Goal: Navigation & Orientation: Find specific page/section

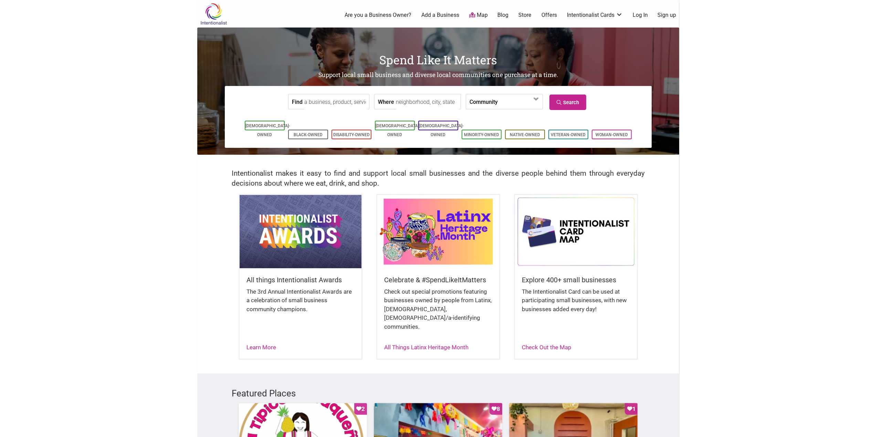
click at [470, 19] on div "0 Are you a Business Owner? Add a Business Map Blog Store Offers Intentionalist…" at bounding box center [466, 15] width 434 height 28
click at [472, 15] on icon at bounding box center [472, 15] width 6 height 6
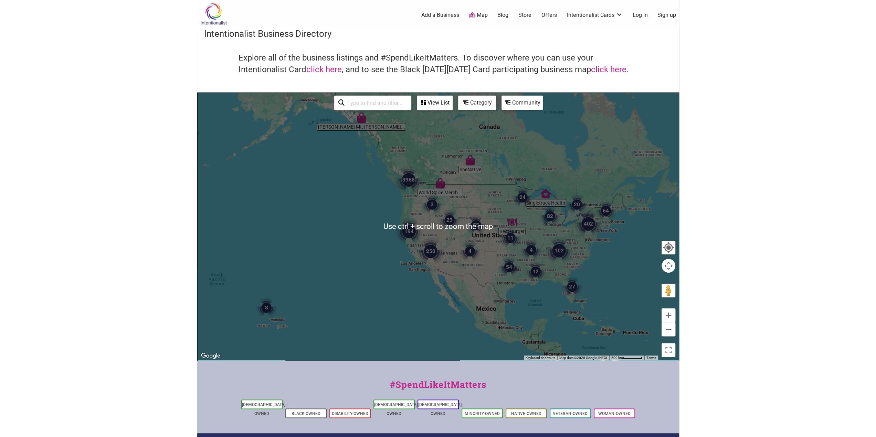
click at [403, 201] on div at bounding box center [438, 227] width 481 height 268
click at [669, 315] on button "Zoom in" at bounding box center [668, 316] width 14 height 14
click at [670, 315] on button "Zoom in" at bounding box center [668, 316] width 14 height 14
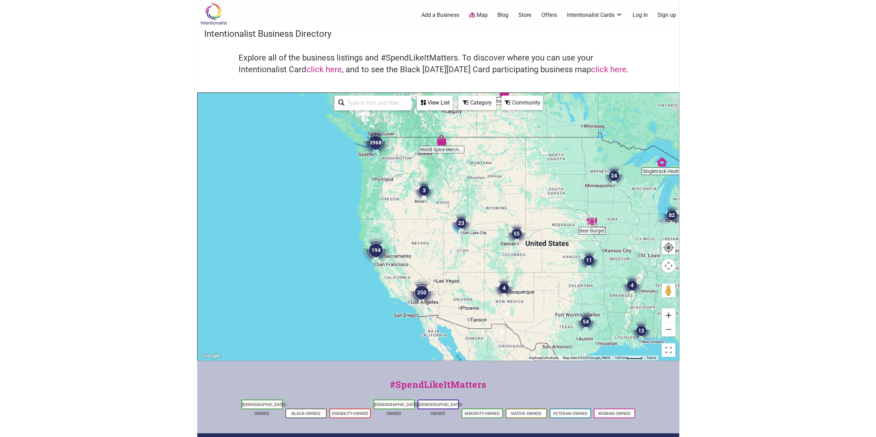
click at [670, 315] on button "Zoom in" at bounding box center [668, 316] width 14 height 14
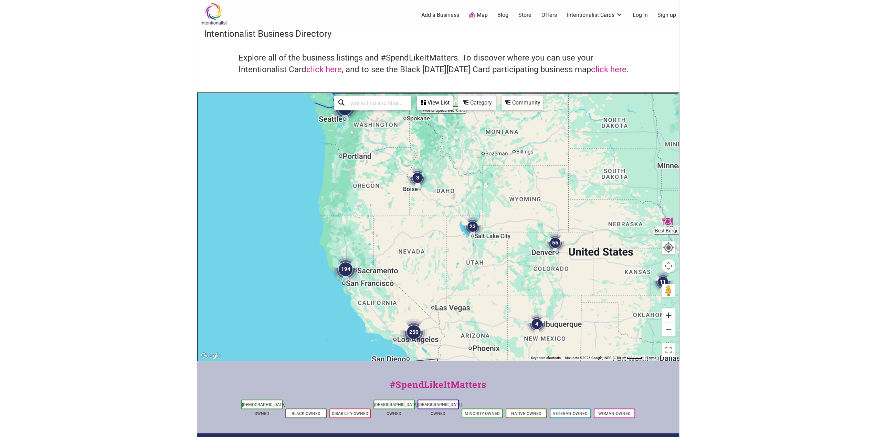
click at [670, 315] on button "Zoom in" at bounding box center [668, 316] width 14 height 14
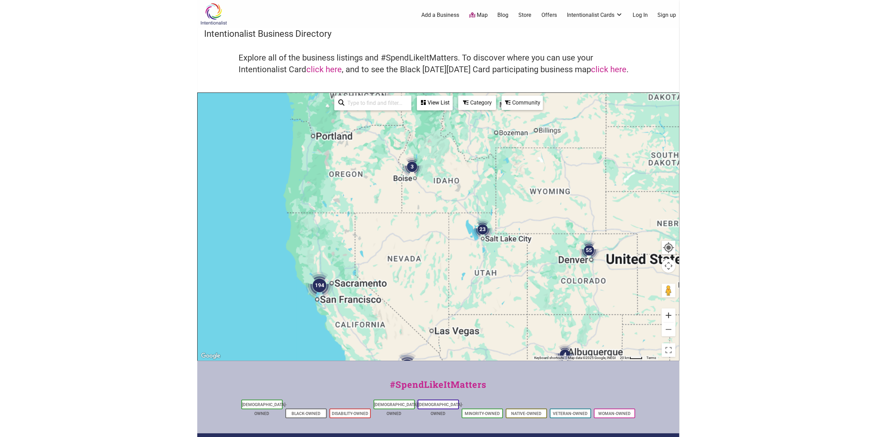
click at [670, 315] on button "Zoom in" at bounding box center [668, 316] width 14 height 14
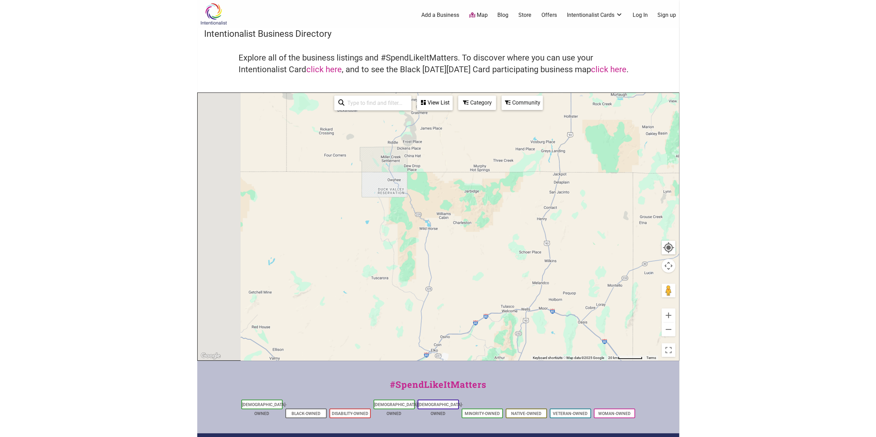
drag, startPoint x: 349, startPoint y: 183, endPoint x: 525, endPoint y: 246, distance: 186.4
click at [540, 275] on div at bounding box center [438, 227] width 481 height 268
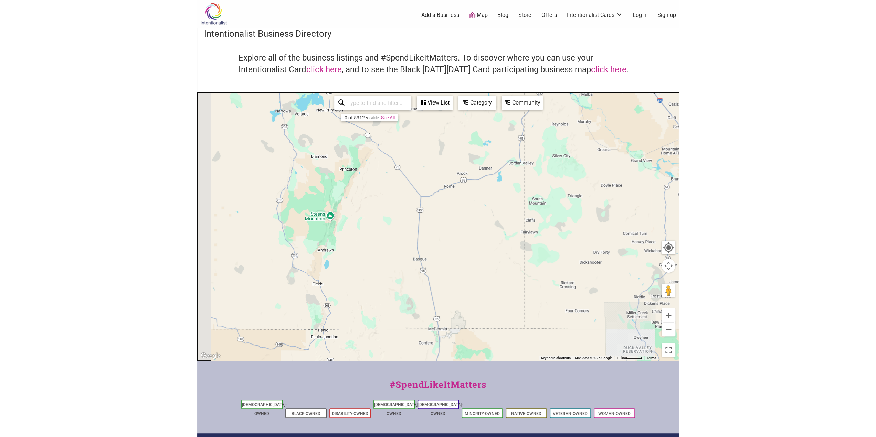
drag, startPoint x: 365, startPoint y: 182, endPoint x: 539, endPoint y: 262, distance: 191.2
click at [573, 314] on div at bounding box center [438, 227] width 481 height 268
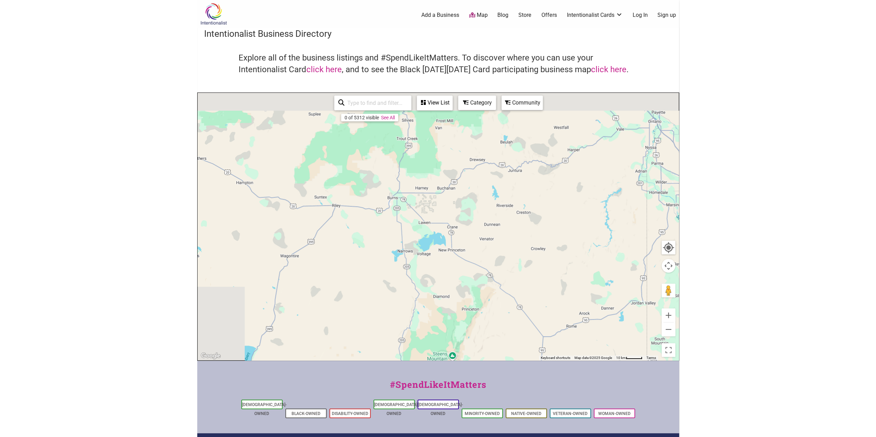
drag, startPoint x: 318, startPoint y: 188, endPoint x: 423, endPoint y: 299, distance: 152.9
click at [443, 354] on div at bounding box center [438, 227] width 481 height 268
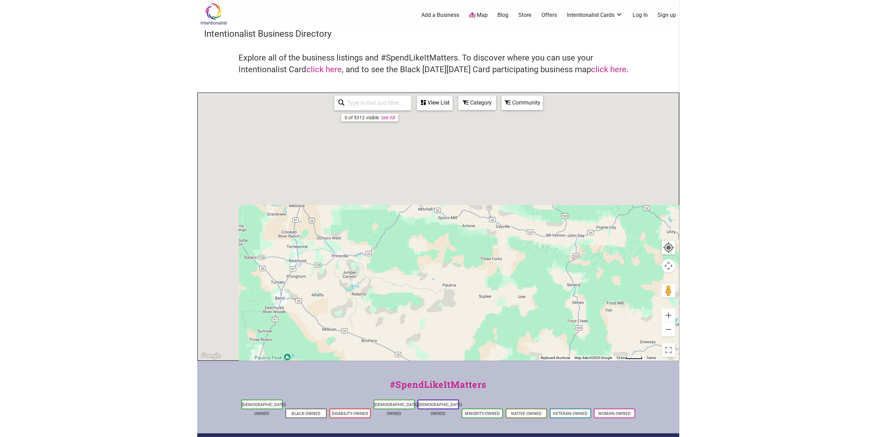
drag, startPoint x: 360, startPoint y: 178, endPoint x: 528, endPoint y: 351, distance: 240.7
click at [532, 358] on div at bounding box center [438, 227] width 481 height 268
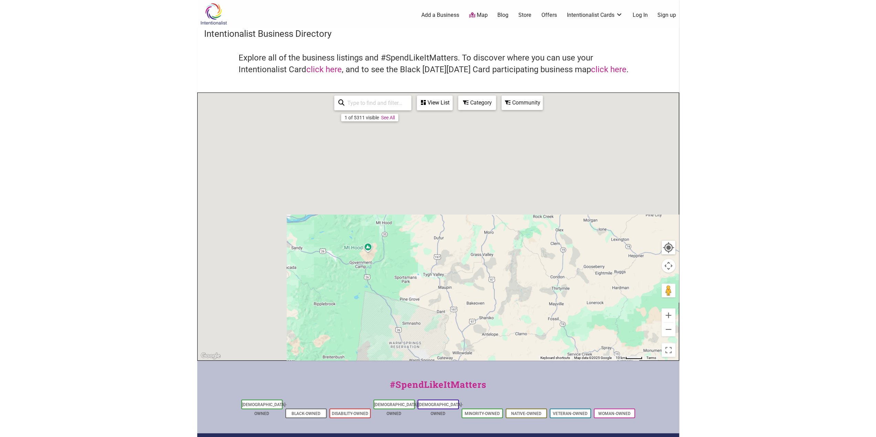
drag, startPoint x: 396, startPoint y: 212, endPoint x: 514, endPoint y: 359, distance: 188.0
click at [536, 401] on div "Intentionalist Spend like it matters 0 Add a Business Map Blog Store Offers Int…" at bounding box center [438, 267] width 482 height 534
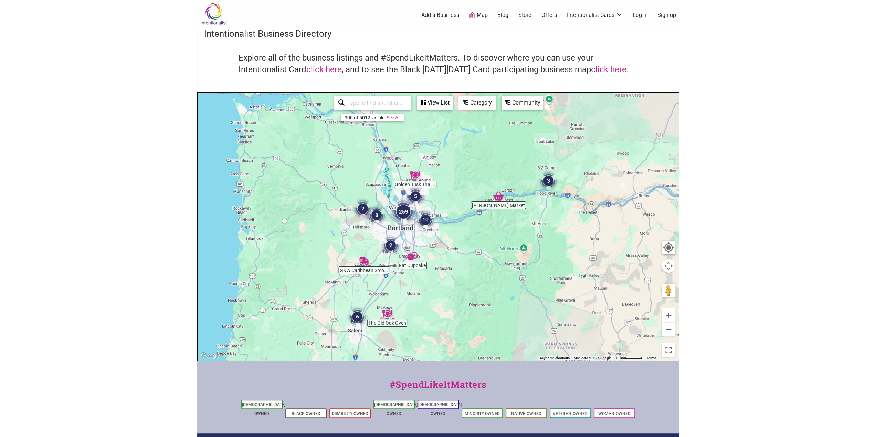
drag, startPoint x: 382, startPoint y: 206, endPoint x: 541, endPoint y: 211, distance: 158.7
click at [541, 210] on div at bounding box center [438, 227] width 481 height 268
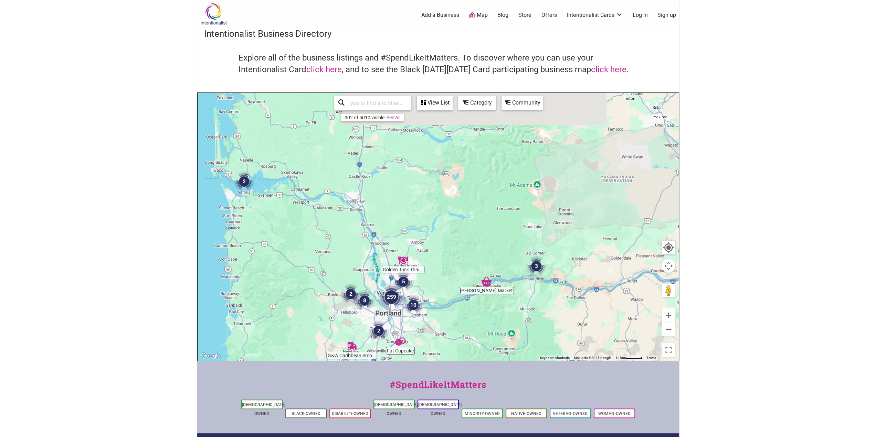
drag, startPoint x: 466, startPoint y: 167, endPoint x: 452, endPoint y: 252, distance: 86.4
click at [452, 254] on div at bounding box center [438, 227] width 481 height 268
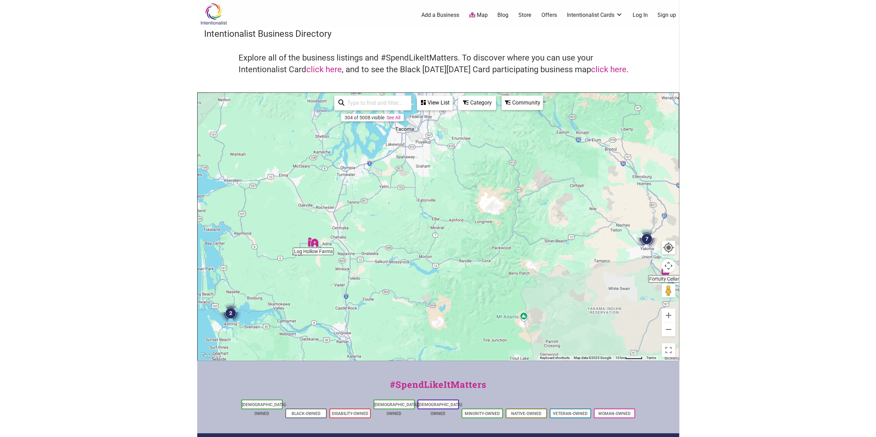
drag, startPoint x: 461, startPoint y: 129, endPoint x: 470, endPoint y: 164, distance: 36.5
click at [449, 263] on div at bounding box center [438, 227] width 481 height 268
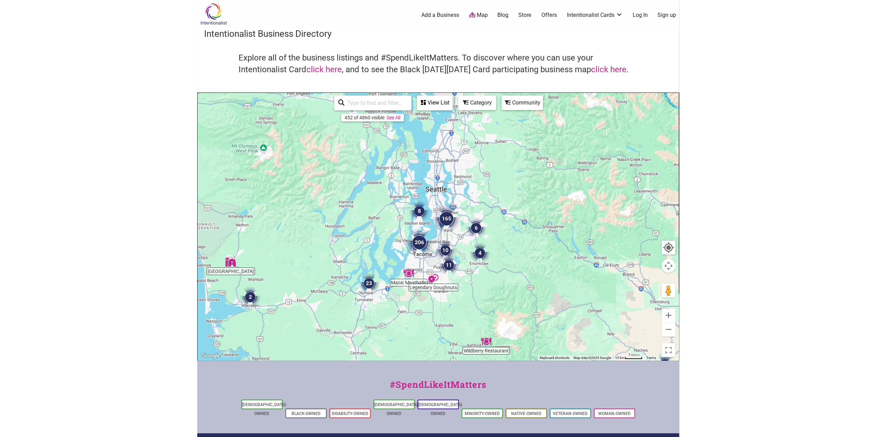
drag, startPoint x: 458, startPoint y: 131, endPoint x: 476, endPoint y: 259, distance: 128.5
click at [477, 260] on img "4" at bounding box center [479, 253] width 21 height 21
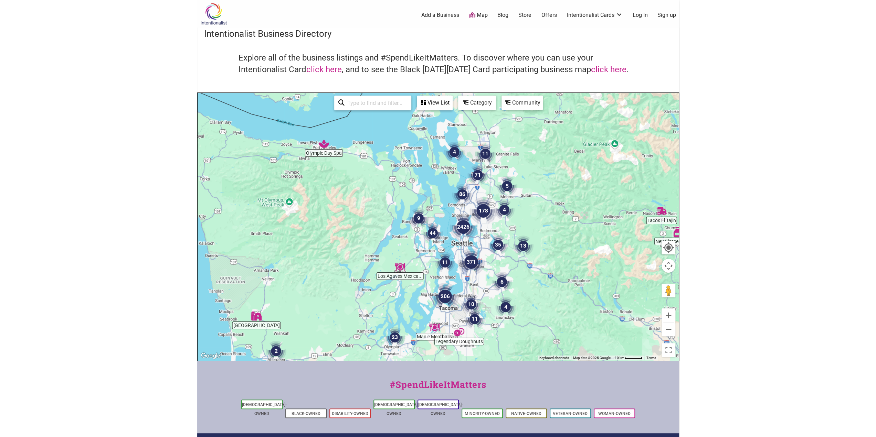
drag, startPoint x: 554, startPoint y: 190, endPoint x: 580, endPoint y: 242, distance: 58.0
click at [580, 242] on div "To navigate, press the arrow keys." at bounding box center [438, 227] width 481 height 268
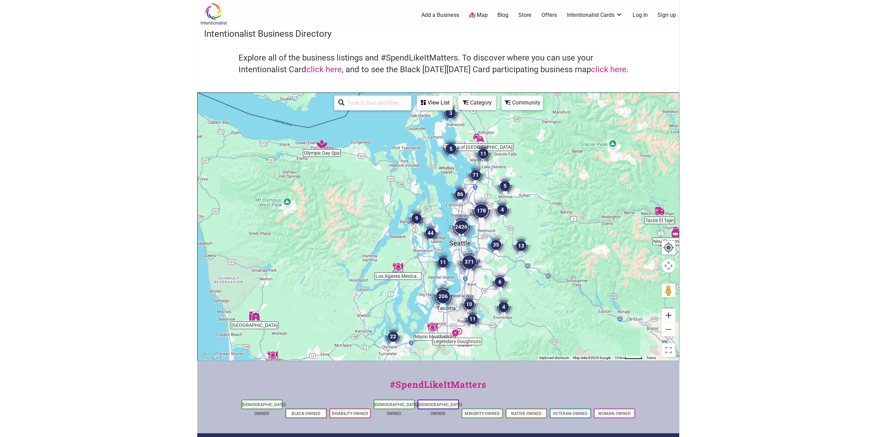
click at [669, 313] on button "Zoom in" at bounding box center [668, 316] width 14 height 14
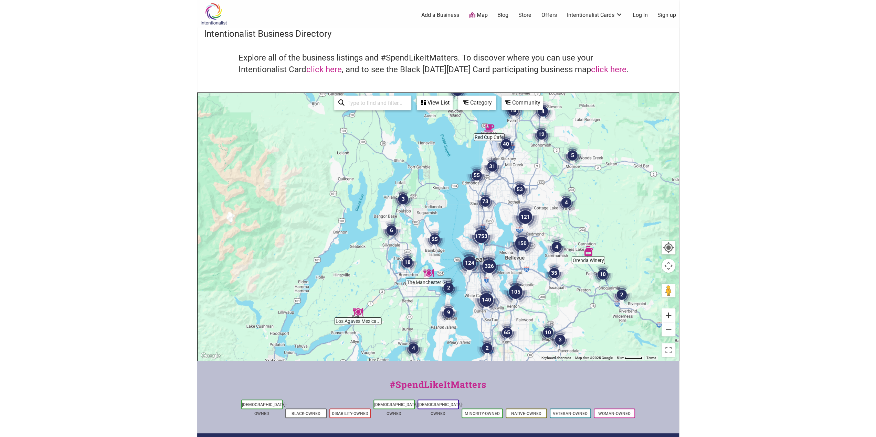
click at [666, 314] on button "Zoom in" at bounding box center [668, 316] width 14 height 14
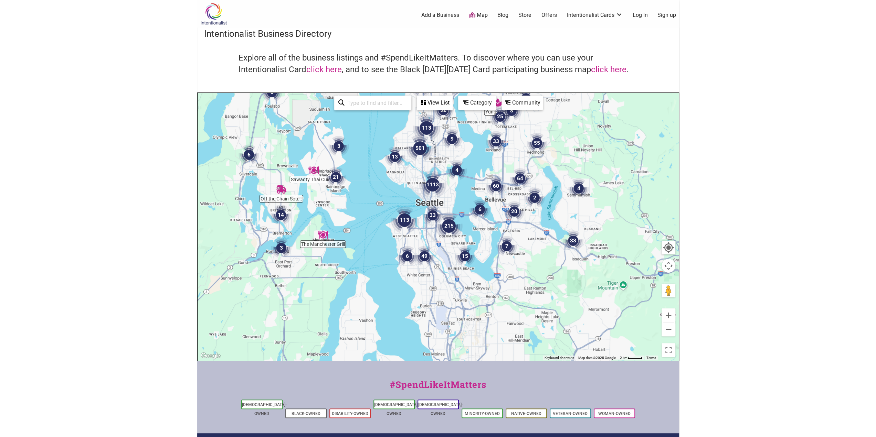
drag, startPoint x: 602, startPoint y: 309, endPoint x: 706, endPoint y: 222, distance: 135.6
click at [505, 218] on img "20" at bounding box center [514, 211] width 21 height 21
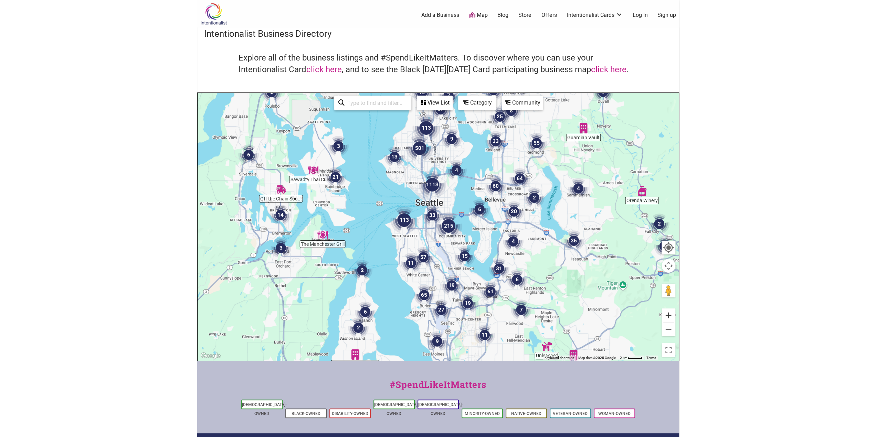
click at [667, 316] on button "Zoom in" at bounding box center [668, 316] width 14 height 14
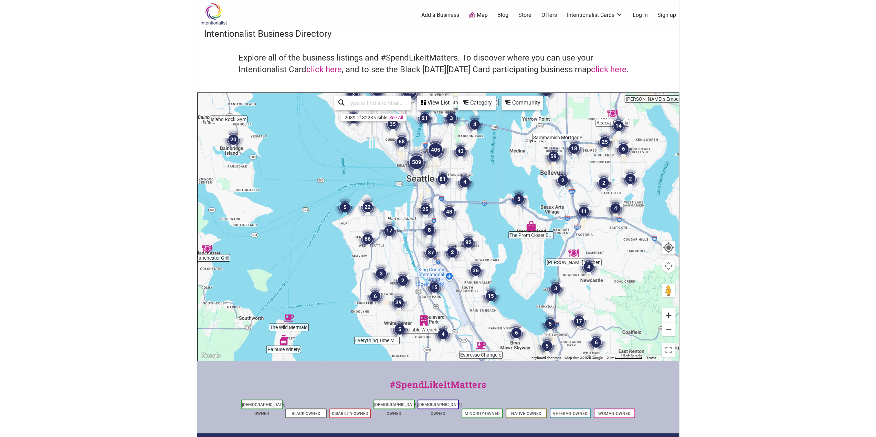
click at [667, 316] on button "Zoom in" at bounding box center [668, 316] width 14 height 14
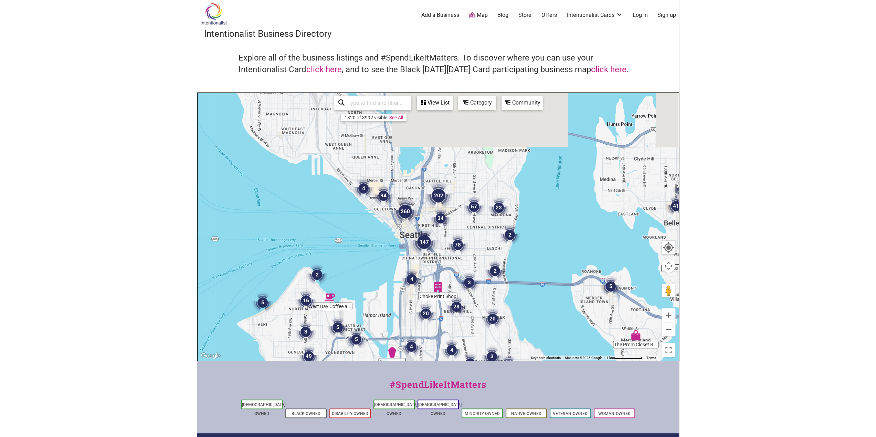
drag, startPoint x: 557, startPoint y: 172, endPoint x: 576, endPoint y: 265, distance: 94.5
click at [576, 265] on div "To navigate, press the arrow keys." at bounding box center [438, 227] width 481 height 268
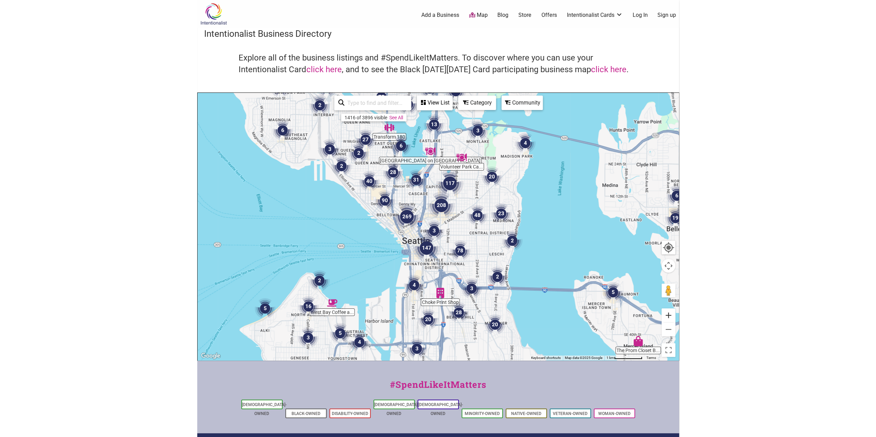
click at [666, 315] on button "Zoom in" at bounding box center [668, 316] width 14 height 14
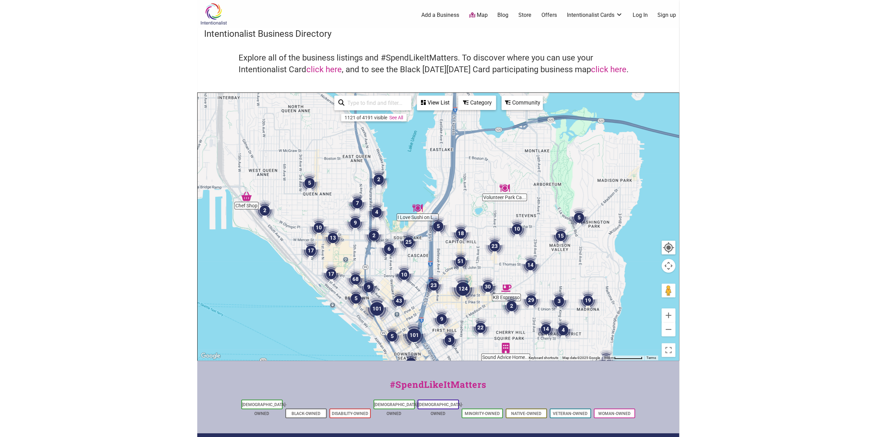
drag, startPoint x: 570, startPoint y: 192, endPoint x: 583, endPoint y: 258, distance: 67.3
click at [594, 255] on div "To navigate, press the arrow keys." at bounding box center [438, 227] width 481 height 268
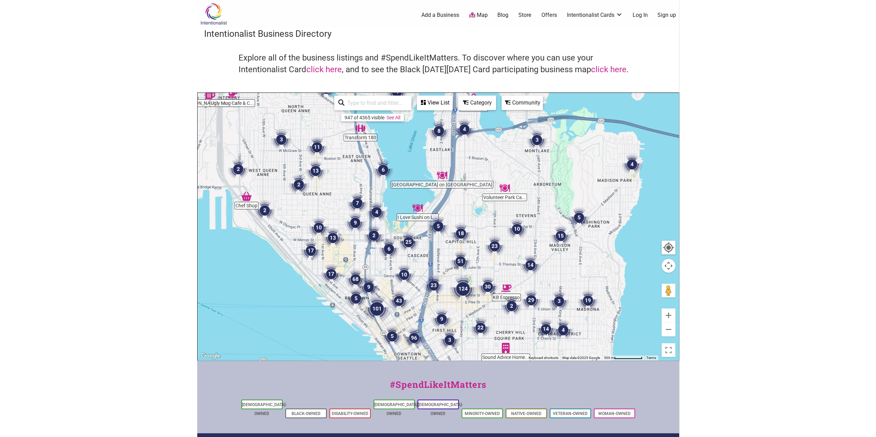
click at [461, 231] on img "18" at bounding box center [460, 233] width 21 height 21
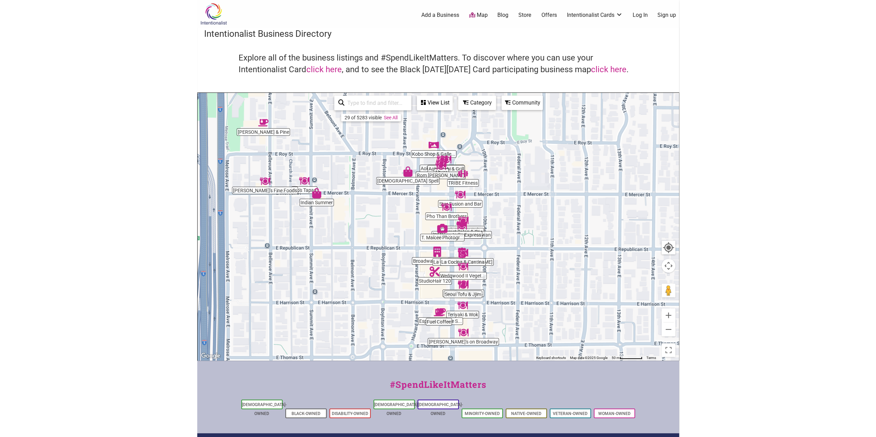
drag, startPoint x: 522, startPoint y: 259, endPoint x: 520, endPoint y: 242, distance: 17.3
click at [520, 242] on div "To navigate, press the arrow keys." at bounding box center [438, 227] width 481 height 268
click at [666, 313] on button "Zoom in" at bounding box center [668, 316] width 14 height 14
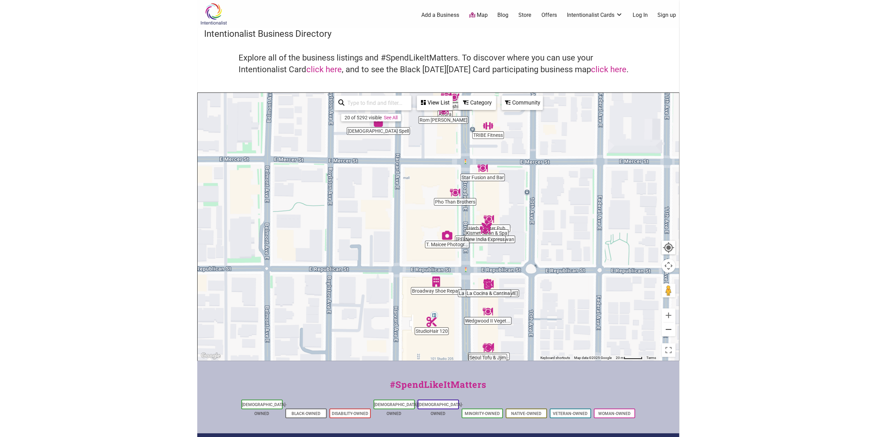
click at [667, 330] on button "Zoom out" at bounding box center [668, 330] width 14 height 14
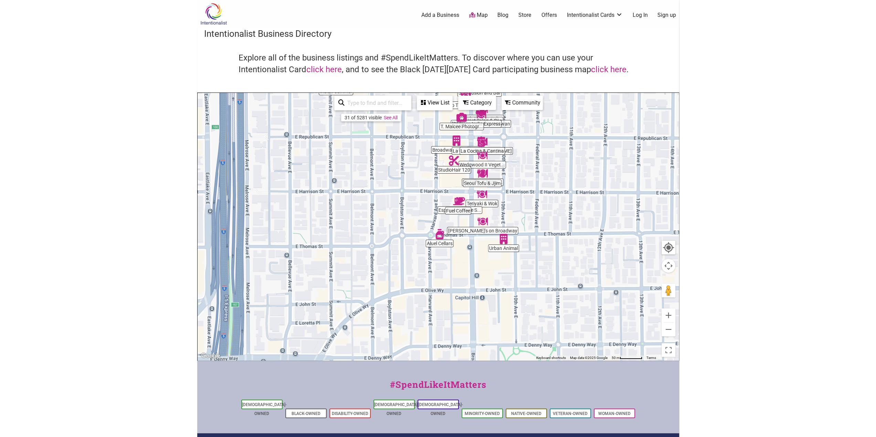
drag, startPoint x: 551, startPoint y: 266, endPoint x: 570, endPoint y: 154, distance: 113.8
click at [570, 154] on div "To navigate, press the arrow keys." at bounding box center [438, 227] width 481 height 268
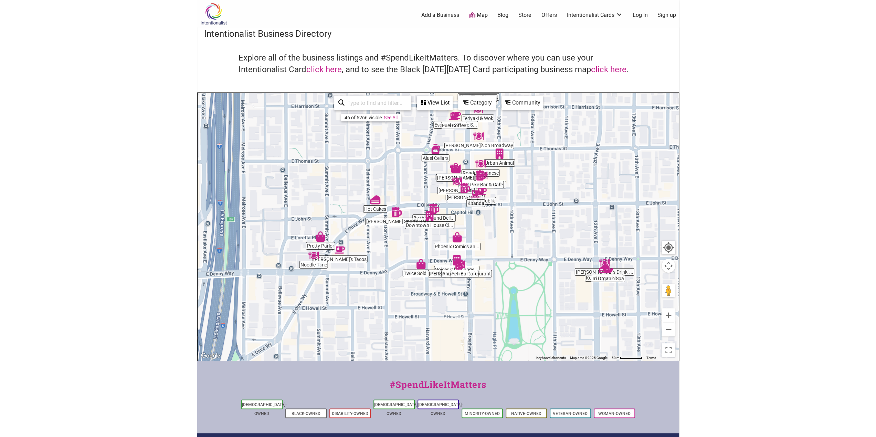
drag, startPoint x: 574, startPoint y: 251, endPoint x: 570, endPoint y: 163, distance: 87.5
click at [570, 163] on div "To navigate, press the arrow keys." at bounding box center [438, 227] width 481 height 268
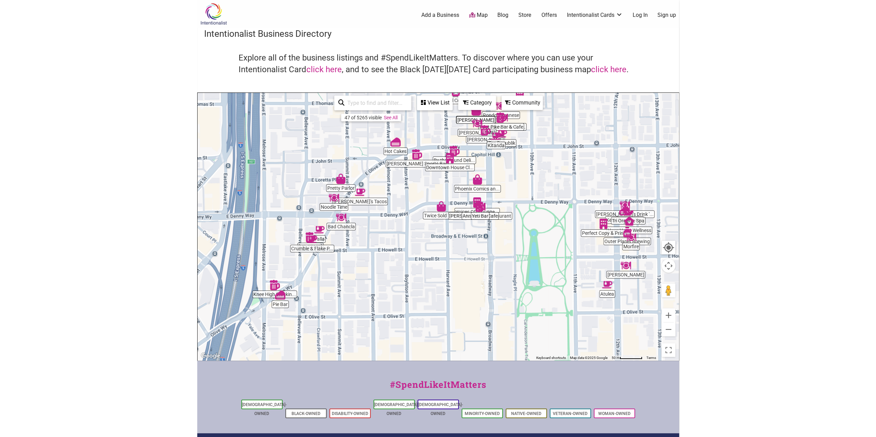
drag, startPoint x: 510, startPoint y: 297, endPoint x: 531, endPoint y: 238, distance: 62.6
click at [531, 238] on div "To navigate, press the arrow keys." at bounding box center [438, 227] width 481 height 268
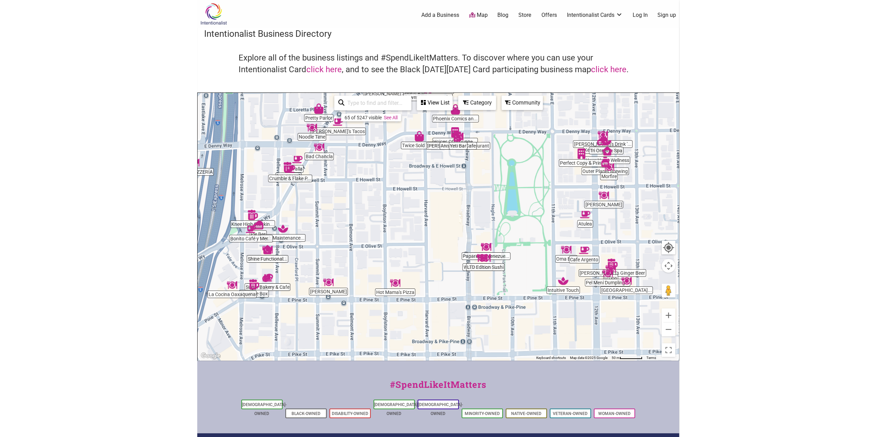
drag, startPoint x: 546, startPoint y: 274, endPoint x: 524, endPoint y: 202, distance: 74.9
click at [524, 202] on div "To navigate, press the arrow keys." at bounding box center [438, 227] width 481 height 268
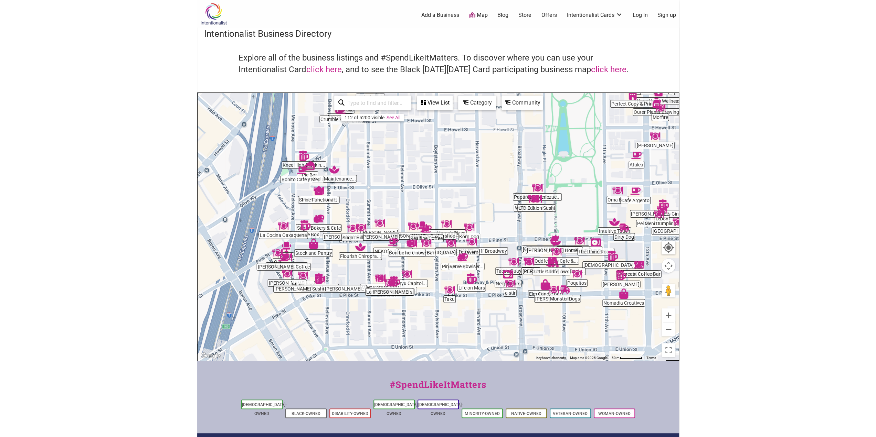
drag, startPoint x: 318, startPoint y: 258, endPoint x: 369, endPoint y: 195, distance: 81.0
click at [369, 195] on div "To navigate, press the arrow keys." at bounding box center [438, 227] width 481 height 268
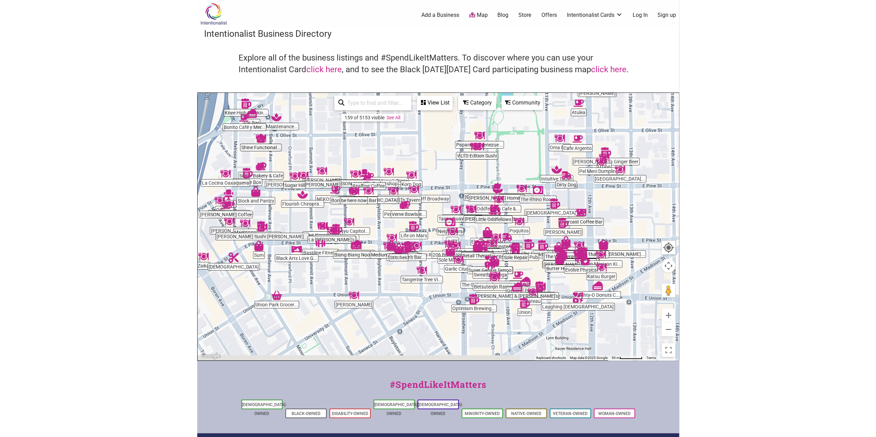
drag, startPoint x: 364, startPoint y: 249, endPoint x: 309, endPoint y: 193, distance: 78.4
click at [308, 192] on img "Flourish Chiropractic Spa" at bounding box center [302, 195] width 10 height 10
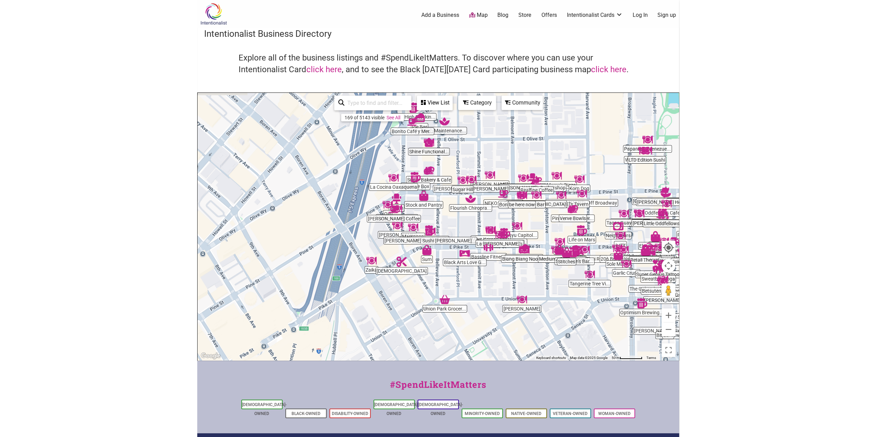
drag, startPoint x: 290, startPoint y: 220, endPoint x: 459, endPoint y: 223, distance: 169.0
click at [459, 223] on div "To navigate, press the arrow keys." at bounding box center [438, 227] width 481 height 268
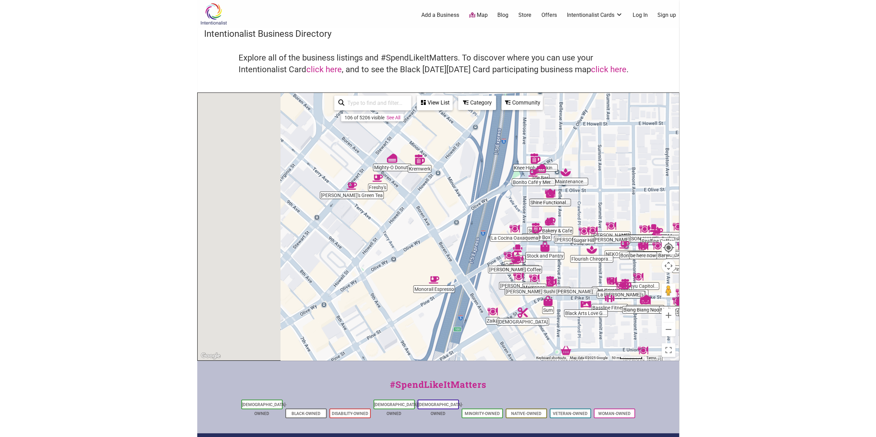
drag, startPoint x: 353, startPoint y: 256, endPoint x: 409, endPoint y: 271, distance: 58.1
click at [409, 271] on div "To navigate, press the arrow keys." at bounding box center [438, 227] width 481 height 268
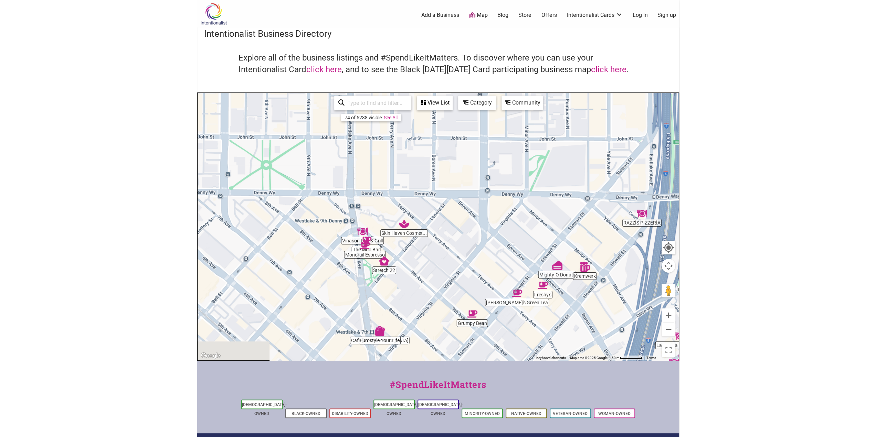
drag, startPoint x: 368, startPoint y: 200, endPoint x: 480, endPoint y: 273, distance: 133.0
click at [480, 273] on div "To navigate, press the arrow keys." at bounding box center [438, 227] width 481 height 268
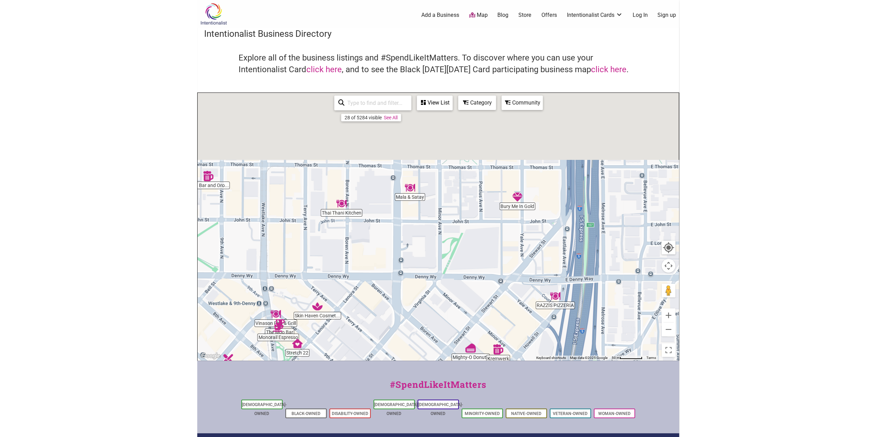
drag, startPoint x: 455, startPoint y: 262, endPoint x: 354, endPoint y: 358, distance: 139.0
click at [354, 361] on div "Intentionalist Spend like it matters 0 Add a Business Map Blog Store Offers Int…" at bounding box center [438, 267] width 482 height 534
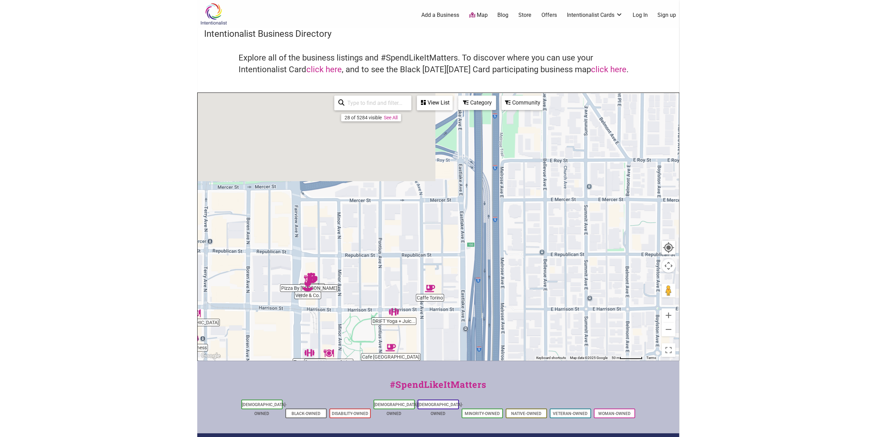
drag, startPoint x: 507, startPoint y: 139, endPoint x: 362, endPoint y: 392, distance: 291.5
click at [362, 394] on div "Intentionalist Spend like it matters 0 Add a Business Map Blog Store Offers Int…" at bounding box center [438, 267] width 482 height 534
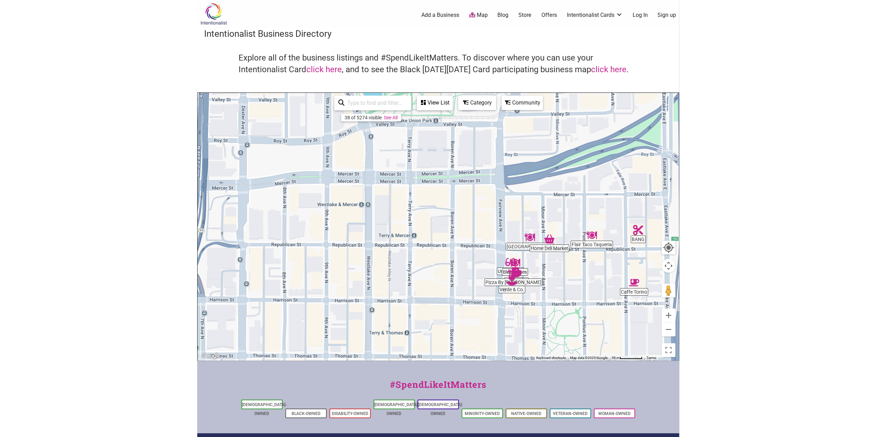
drag, startPoint x: 376, startPoint y: 214, endPoint x: 642, endPoint y: 146, distance: 274.6
click at [642, 146] on div "To navigate, press the arrow keys." at bounding box center [438, 227] width 481 height 268
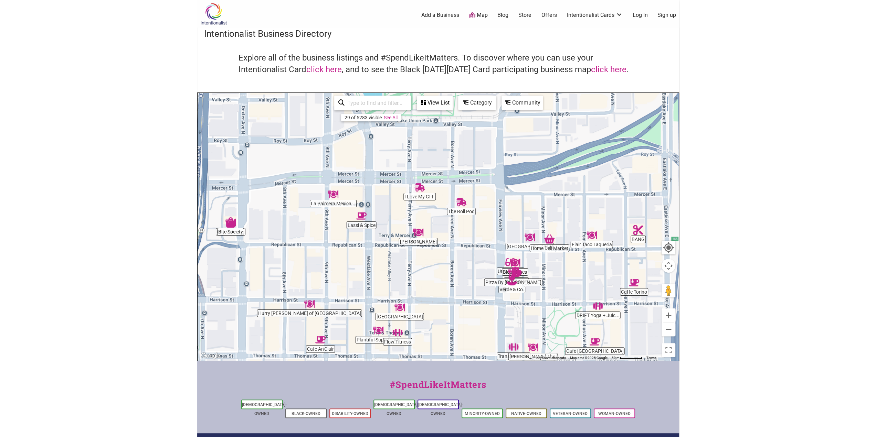
click at [427, 198] on div "To navigate, press the arrow keys." at bounding box center [438, 227] width 481 height 268
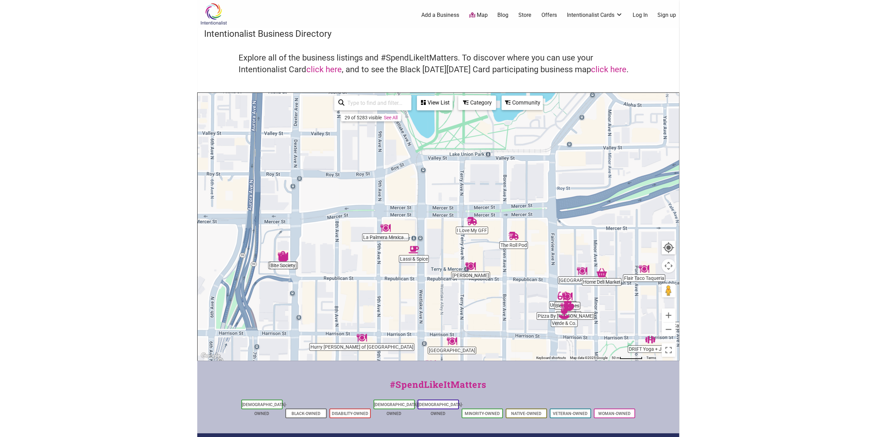
drag, startPoint x: 379, startPoint y: 205, endPoint x: 440, endPoint y: 239, distance: 70.2
click at [438, 242] on div "To navigate, press the arrow keys." at bounding box center [438, 227] width 481 height 268
click at [470, 220] on img "I Love My GFF" at bounding box center [472, 221] width 10 height 10
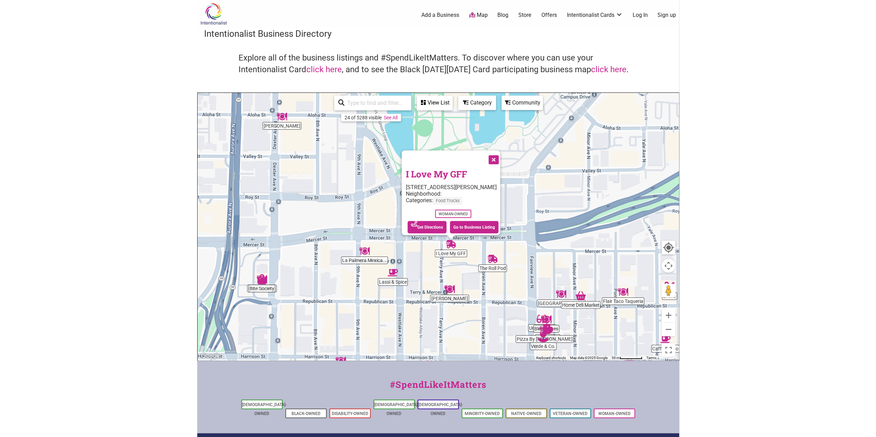
drag, startPoint x: 337, startPoint y: 297, endPoint x: 351, endPoint y: 321, distance: 27.3
click at [351, 321] on div "To navigate, press the arrow keys. I Love My GFF [STREET_ADDRESS][PERSON_NAME] …" at bounding box center [438, 227] width 481 height 268
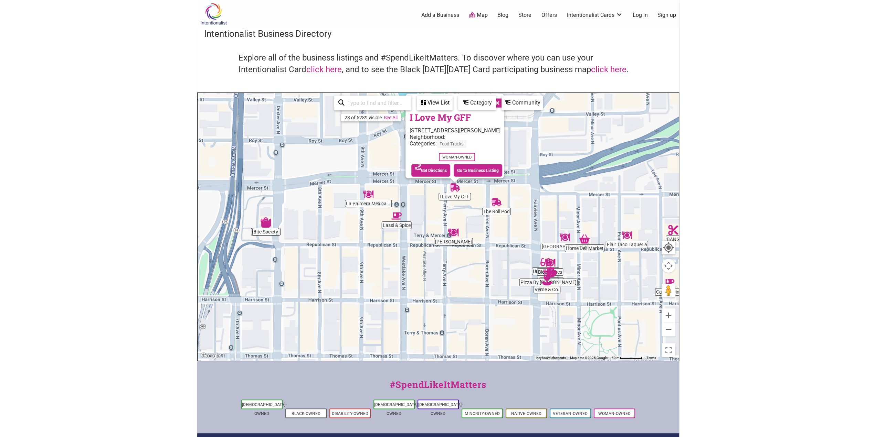
drag, startPoint x: 473, startPoint y: 308, endPoint x: 478, endPoint y: 246, distance: 61.8
click at [478, 246] on div "To navigate, press the arrow keys. I Love My GFF [STREET_ADDRESS][PERSON_NAME] …" at bounding box center [438, 227] width 481 height 268
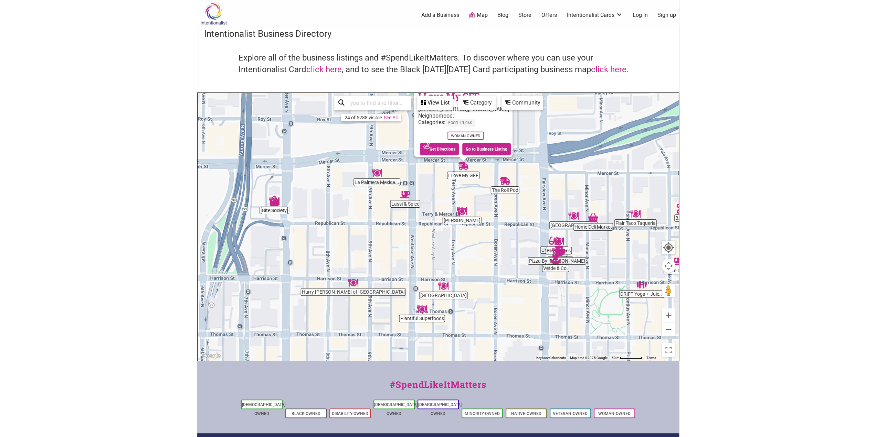
drag, startPoint x: 401, startPoint y: 327, endPoint x: 409, endPoint y: 280, distance: 46.9
click at [409, 280] on div "To navigate, press the arrow keys. I Love My GFF [STREET_ADDRESS][PERSON_NAME] …" at bounding box center [438, 227] width 481 height 268
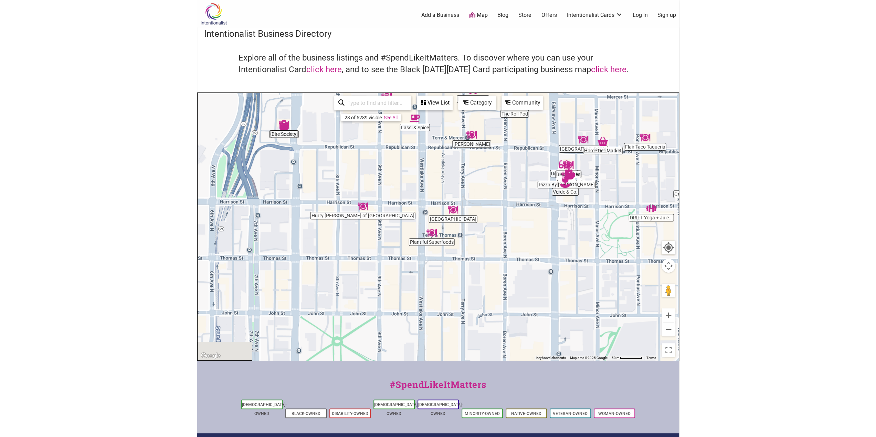
drag, startPoint x: 399, startPoint y: 283, endPoint x: 407, endPoint y: 179, distance: 104.9
click at [406, 178] on div "To navigate, press the arrow keys. I Love My GFF [STREET_ADDRESS][PERSON_NAME] …" at bounding box center [438, 227] width 481 height 268
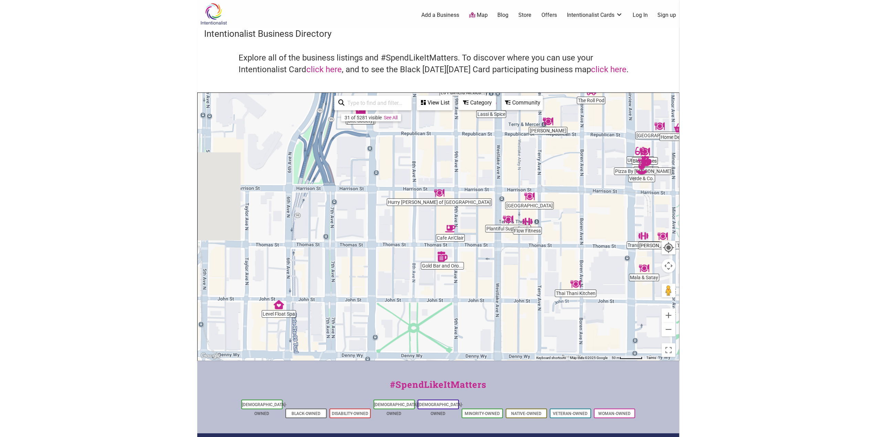
drag, startPoint x: 402, startPoint y: 279, endPoint x: 482, endPoint y: 269, distance: 80.5
click at [482, 269] on div "To navigate, press the arrow keys." at bounding box center [438, 227] width 481 height 268
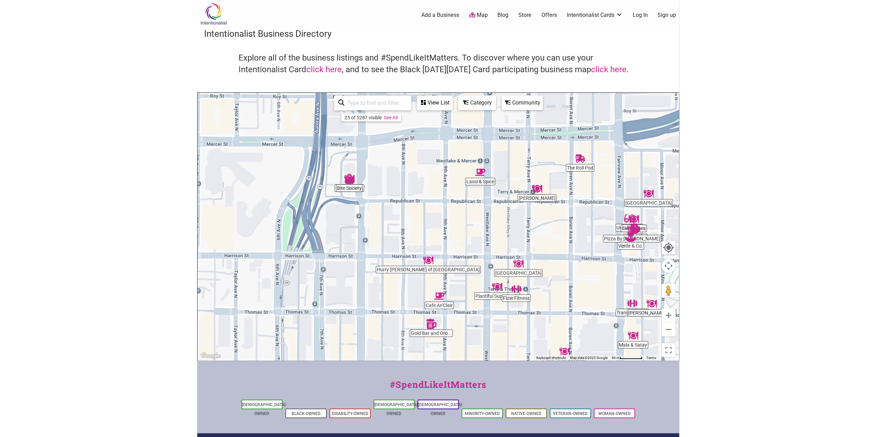
drag, startPoint x: 381, startPoint y: 172, endPoint x: 370, endPoint y: 240, distance: 68.2
click at [370, 240] on div "To navigate, press the arrow keys." at bounding box center [438, 227] width 481 height 268
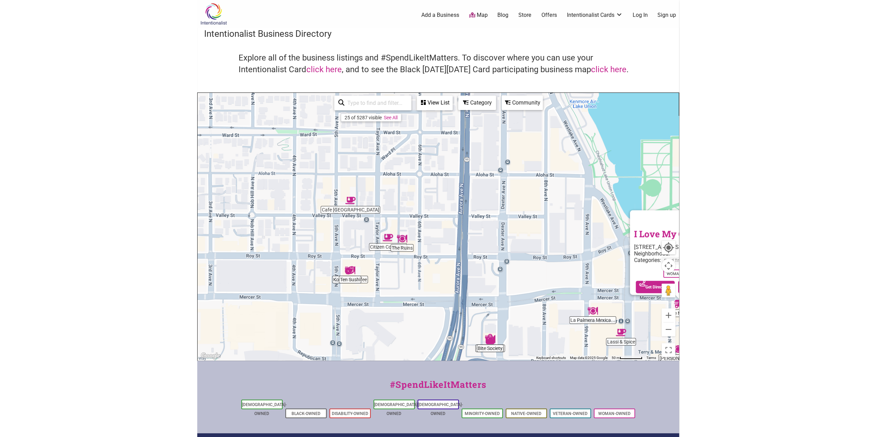
drag, startPoint x: 293, startPoint y: 163, endPoint x: 445, endPoint y: 253, distance: 176.3
click at [439, 260] on div "To navigate, press the arrow keys. I Love My GFF [STREET_ADDRESS][PERSON_NAME] …" at bounding box center [438, 227] width 481 height 268
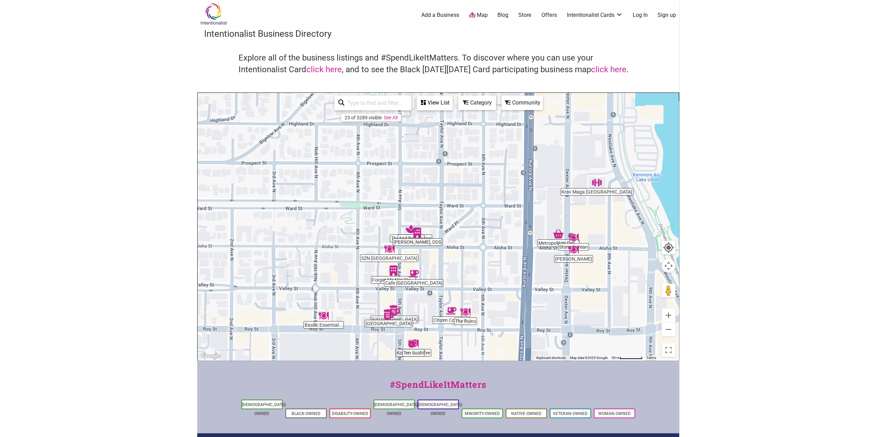
drag, startPoint x: 401, startPoint y: 192, endPoint x: 465, endPoint y: 266, distance: 98.1
click at [465, 266] on div "To navigate, press the arrow keys." at bounding box center [438, 227] width 481 height 268
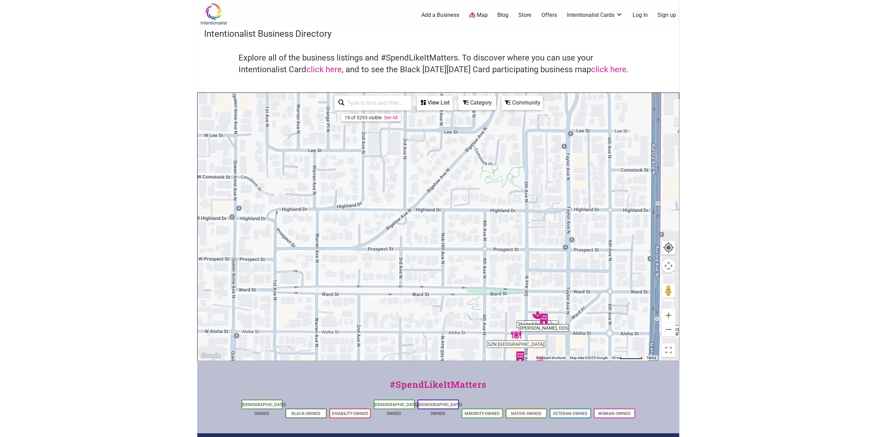
drag, startPoint x: 306, startPoint y: 217, endPoint x: 403, endPoint y: 275, distance: 113.4
click at [434, 305] on div "To navigate, press the arrow keys." at bounding box center [438, 227] width 481 height 268
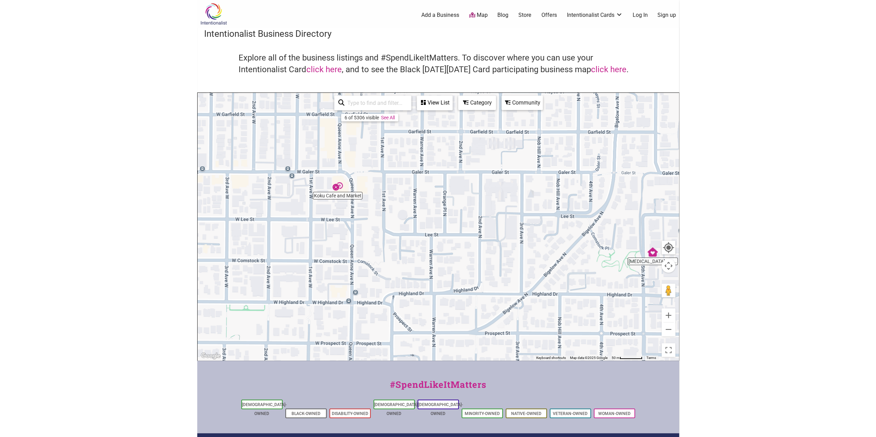
drag, startPoint x: 324, startPoint y: 195, endPoint x: 443, endPoint y: 280, distance: 146.0
click at [443, 280] on div "To navigate, press the arrow keys." at bounding box center [438, 227] width 481 height 268
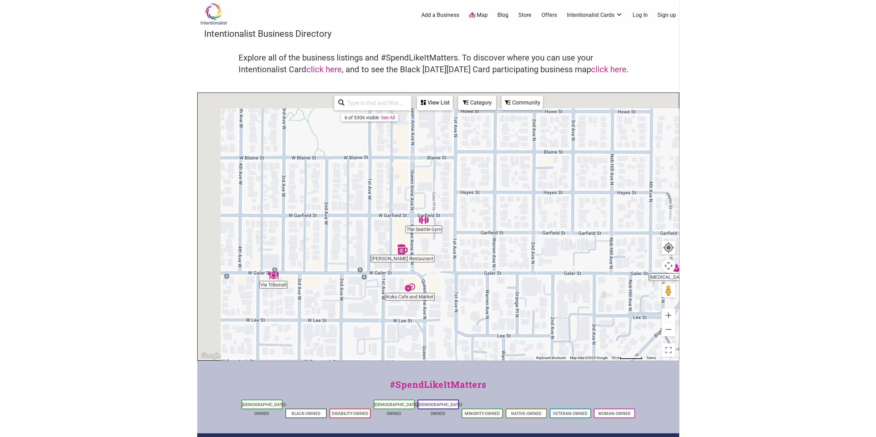
drag, startPoint x: 437, startPoint y: 177, endPoint x: 512, endPoint y: 282, distance: 129.2
click at [512, 282] on div "To navigate, press the arrow keys." at bounding box center [438, 227] width 481 height 268
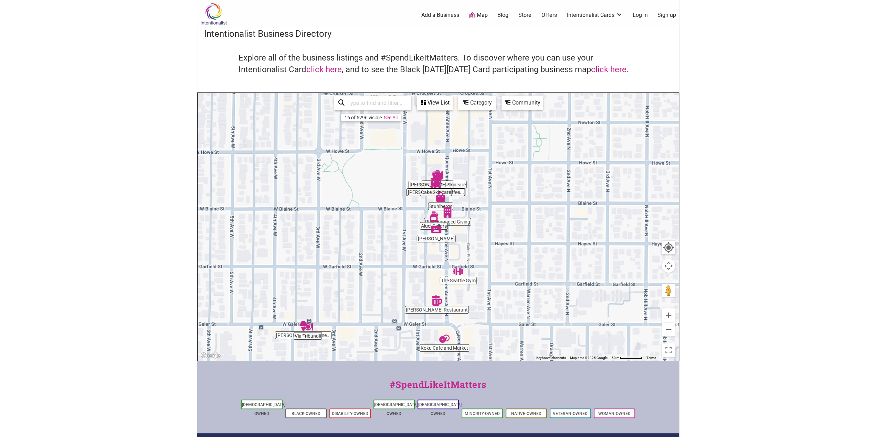
drag, startPoint x: 341, startPoint y: 245, endPoint x: 389, endPoint y: 347, distance: 112.2
click at [390, 348] on div "To navigate, press the arrow keys." at bounding box center [438, 227] width 481 height 268
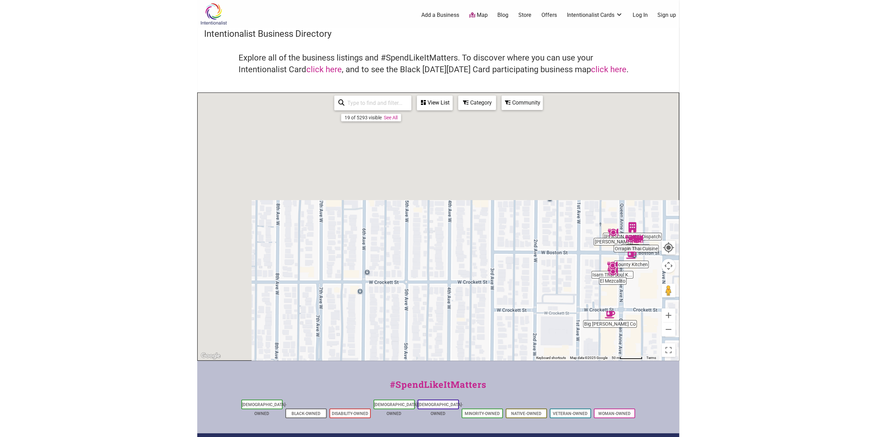
drag, startPoint x: 322, startPoint y: 194, endPoint x: 441, endPoint y: 287, distance: 151.3
click at [459, 328] on div "To navigate, press the arrow keys." at bounding box center [438, 227] width 481 height 268
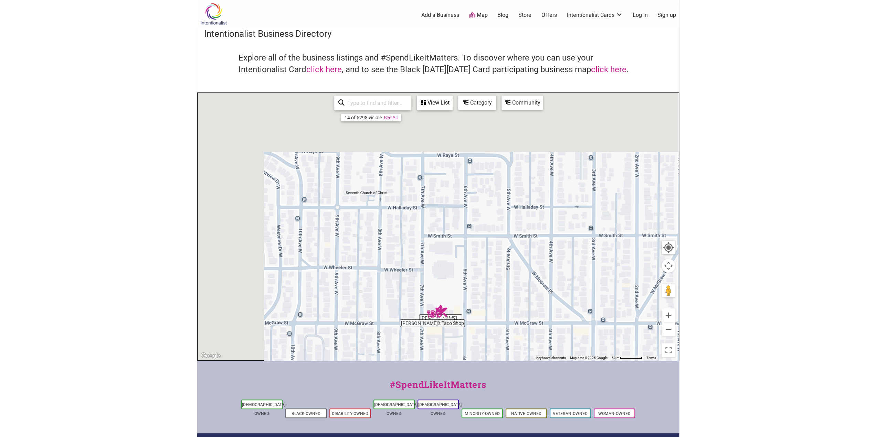
drag, startPoint x: 380, startPoint y: 177, endPoint x: 454, endPoint y: 262, distance: 113.2
click at [482, 310] on div "To navigate, press the arrow keys." at bounding box center [438, 227] width 481 height 268
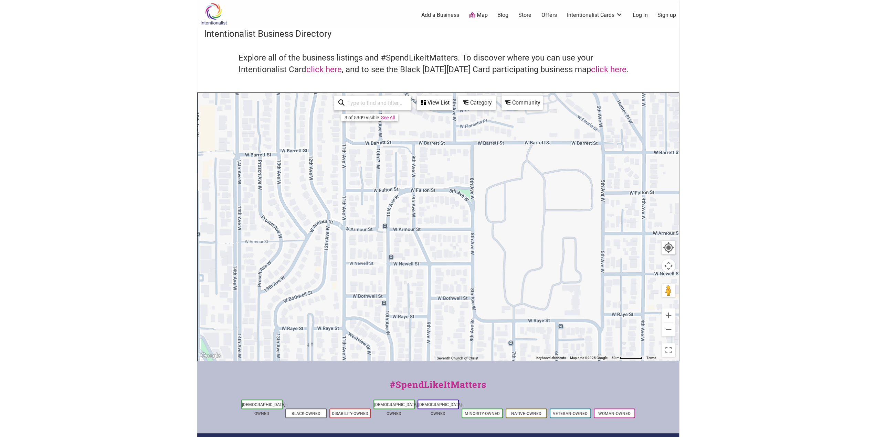
drag, startPoint x: 428, startPoint y: 216, endPoint x: 499, endPoint y: 349, distance: 149.8
click at [499, 349] on div "To navigate, press the arrow keys." at bounding box center [438, 227] width 481 height 268
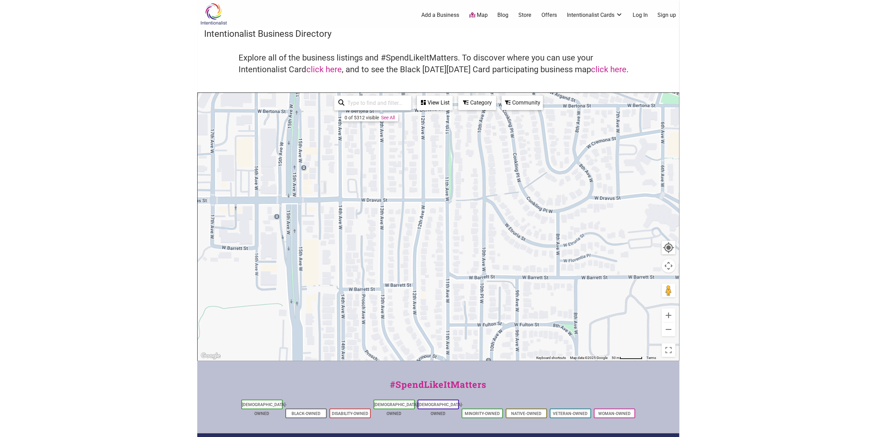
drag, startPoint x: 350, startPoint y: 186, endPoint x: 443, endPoint y: 305, distance: 151.7
click at [444, 305] on div "To navigate, press the arrow keys." at bounding box center [438, 227] width 481 height 268
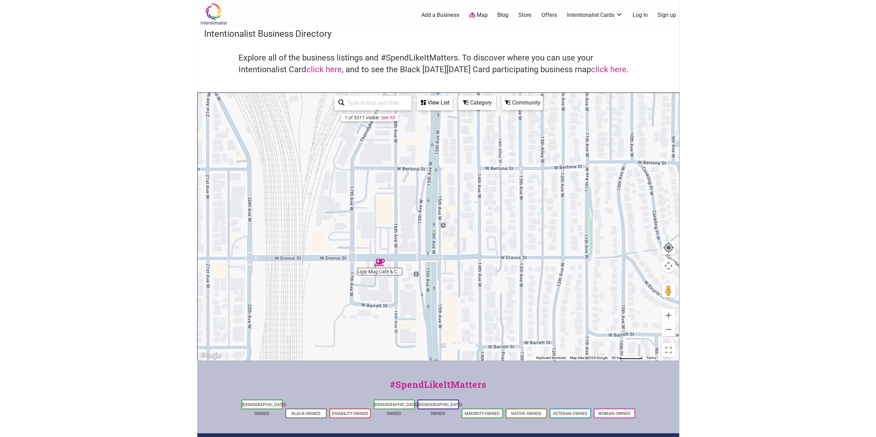
drag, startPoint x: 381, startPoint y: 190, endPoint x: 521, endPoint y: 247, distance: 150.6
click at [521, 247] on div "To navigate, press the arrow keys." at bounding box center [438, 227] width 481 height 268
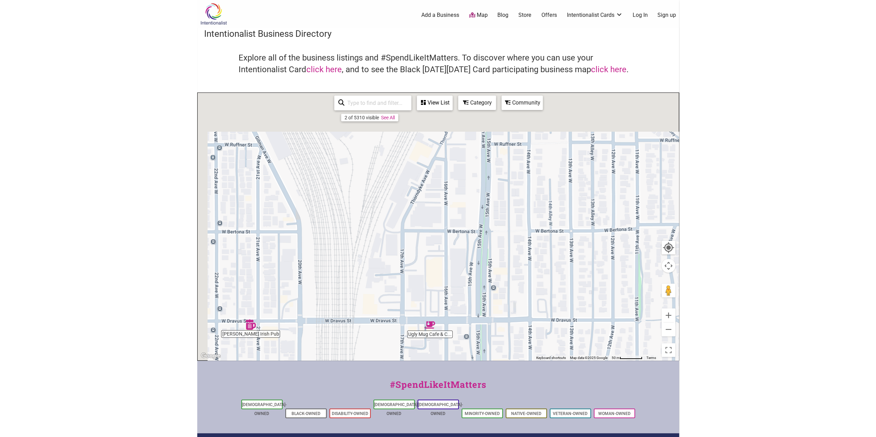
drag, startPoint x: 422, startPoint y: 182, endPoint x: 475, endPoint y: 246, distance: 83.5
click at [475, 246] on div "To navigate, press the arrow keys." at bounding box center [438, 227] width 481 height 268
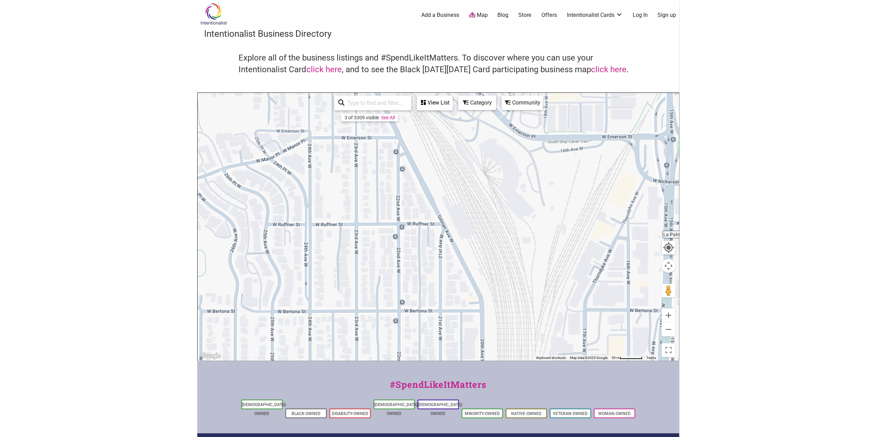
drag, startPoint x: 428, startPoint y: 249, endPoint x: 468, endPoint y: 287, distance: 55.5
click at [468, 287] on div "To navigate, press the arrow keys." at bounding box center [438, 227] width 481 height 268
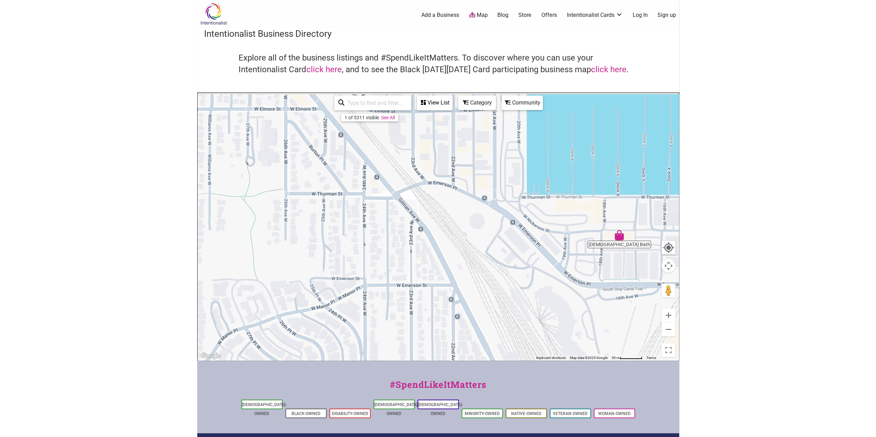
drag, startPoint x: 480, startPoint y: 161, endPoint x: 529, endPoint y: 299, distance: 146.7
click at [537, 307] on div "To navigate, press the arrow keys." at bounding box center [438, 227] width 481 height 268
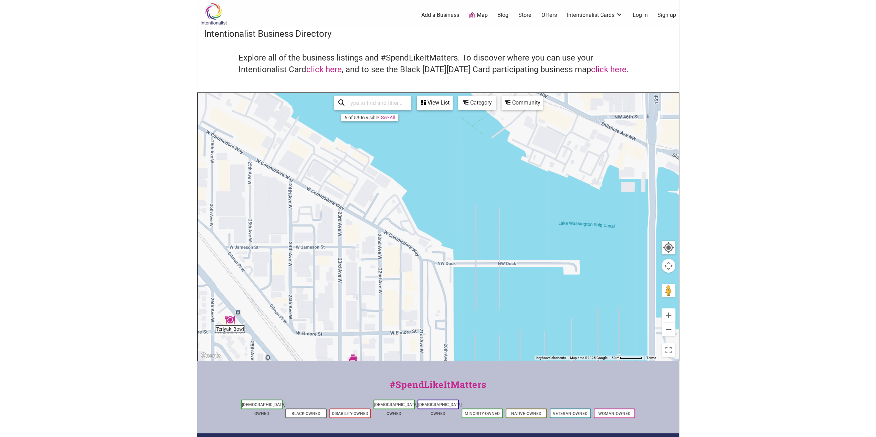
drag, startPoint x: 546, startPoint y: 146, endPoint x: 477, endPoint y: 366, distance: 231.6
click at [477, 366] on div "Intentionalist Spend like it matters 0 Add a Business Map Blog Store Offers Int…" at bounding box center [438, 267] width 482 height 534
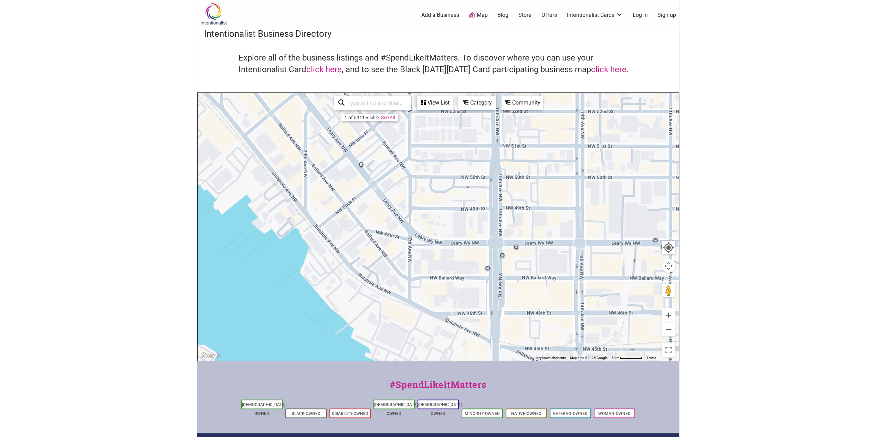
drag, startPoint x: 491, startPoint y: 195, endPoint x: 358, endPoint y: 354, distance: 207.6
click at [334, 395] on div "Intentionalist Spend like it matters 0 Add a Business Map Blog Store Offers Int…" at bounding box center [438, 267] width 482 height 534
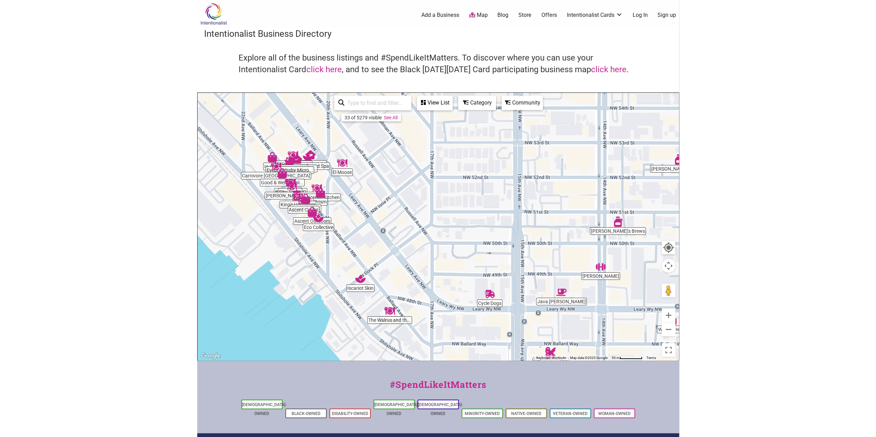
drag, startPoint x: 480, startPoint y: 199, endPoint x: 506, endPoint y: 263, distance: 69.1
click at [506, 263] on div "To navigate, press the arrow keys." at bounding box center [438, 227] width 481 height 268
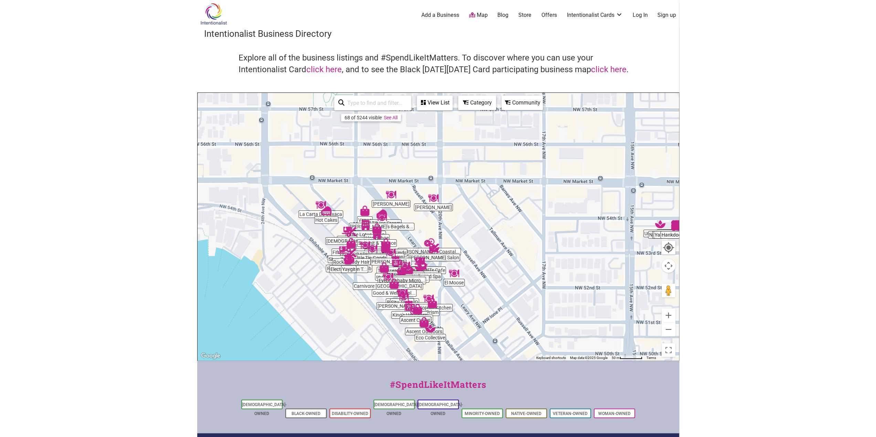
drag, startPoint x: 495, startPoint y: 203, endPoint x: 593, endPoint y: 296, distance: 134.6
click at [593, 296] on div "To navigate, press the arrow keys." at bounding box center [438, 227] width 481 height 268
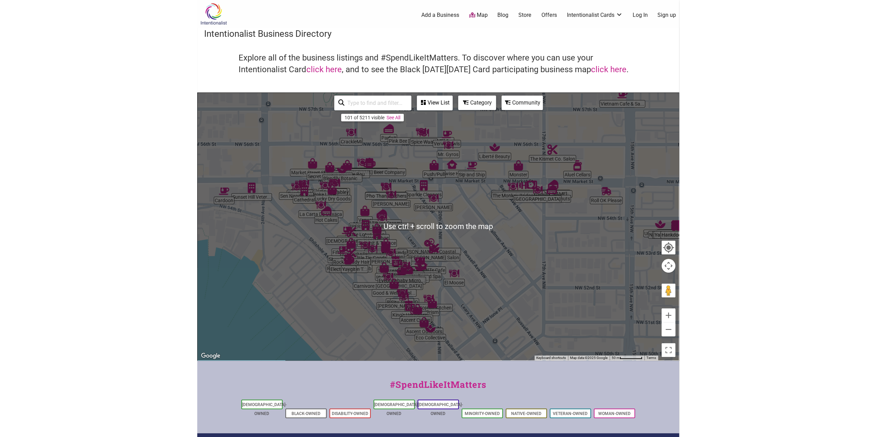
click at [533, 245] on div "To navigate, press the arrow keys." at bounding box center [438, 227] width 481 height 268
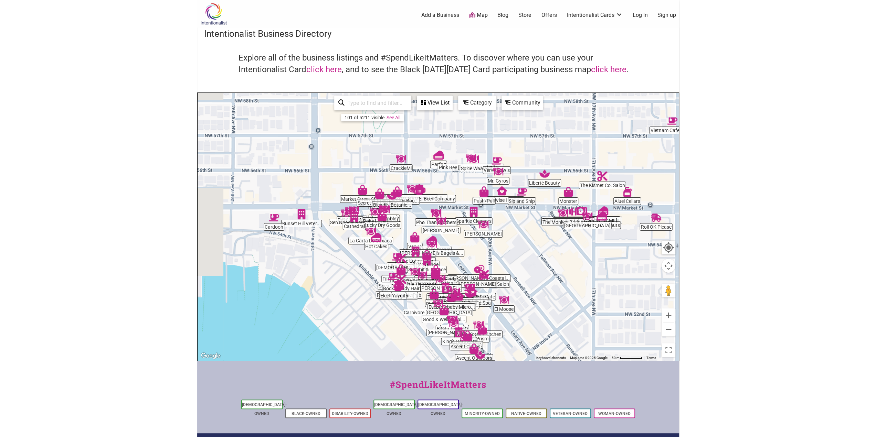
drag, startPoint x: 468, startPoint y: 223, endPoint x: 514, endPoint y: 245, distance: 51.1
click at [516, 249] on div "To navigate, press the arrow keys." at bounding box center [438, 227] width 481 height 268
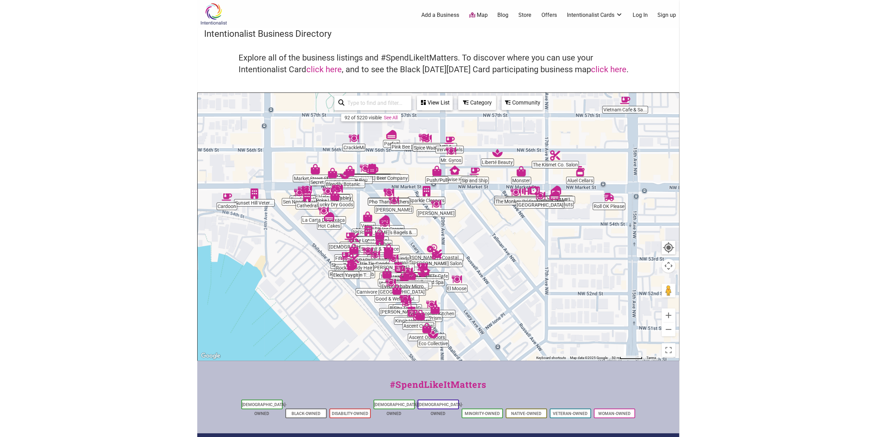
drag, startPoint x: 330, startPoint y: 258, endPoint x: 282, endPoint y: 236, distance: 52.8
click at [282, 236] on div "To navigate, press the arrow keys." at bounding box center [438, 227] width 481 height 268
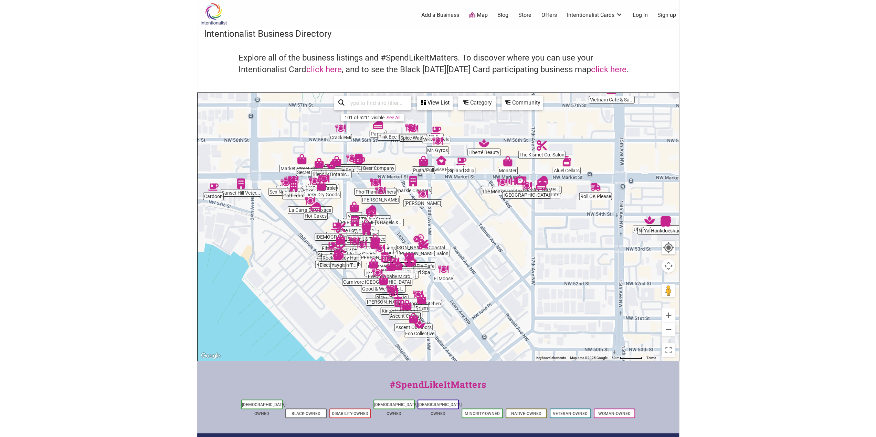
drag, startPoint x: 460, startPoint y: 256, endPoint x: 452, endPoint y: 253, distance: 8.6
click at [453, 252] on div "To navigate, press the arrow keys." at bounding box center [438, 227] width 481 height 268
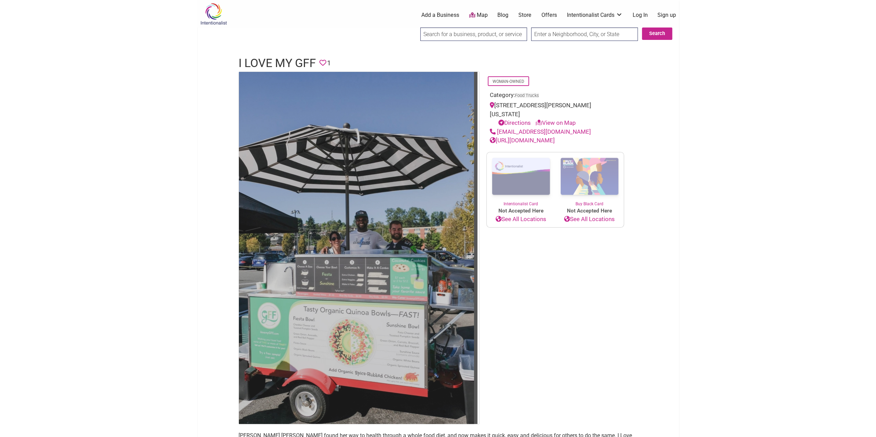
click at [295, 343] on img at bounding box center [356, 248] width 235 height 352
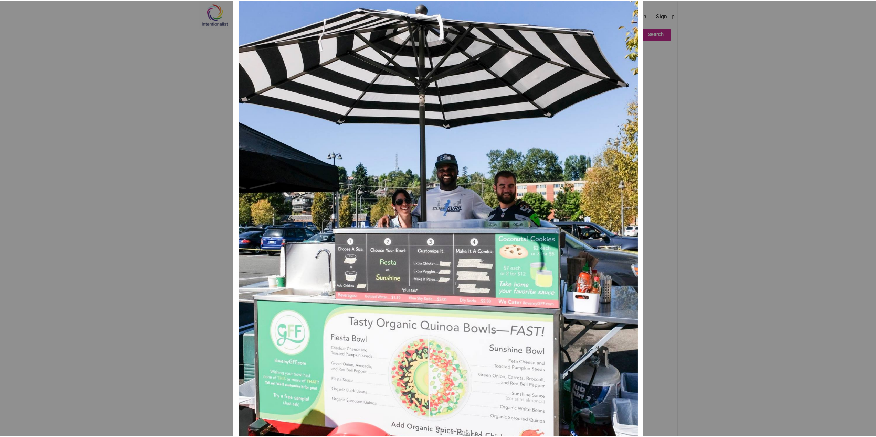
scroll to position [275, 0]
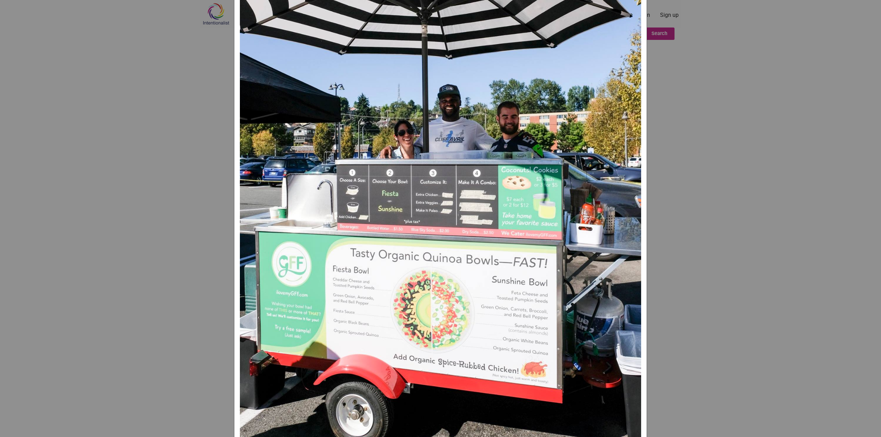
click at [715, 58] on div "I Love My GFF ×" at bounding box center [440, 218] width 881 height 437
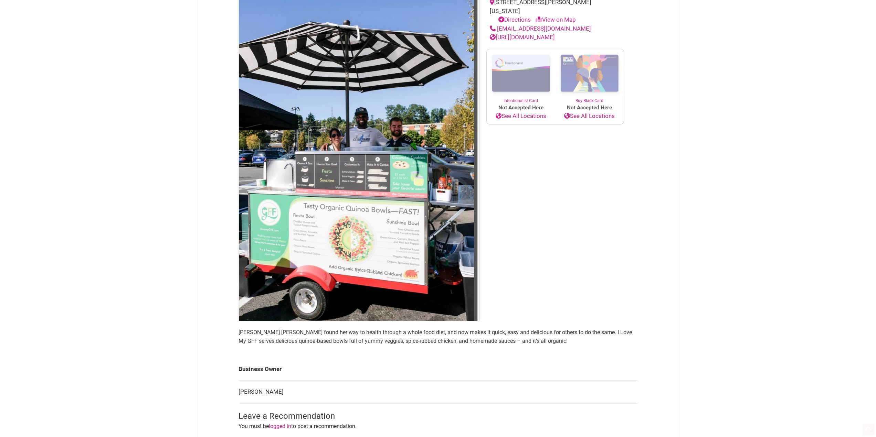
scroll to position [172, 0]
